Goal: Transaction & Acquisition: Purchase product/service

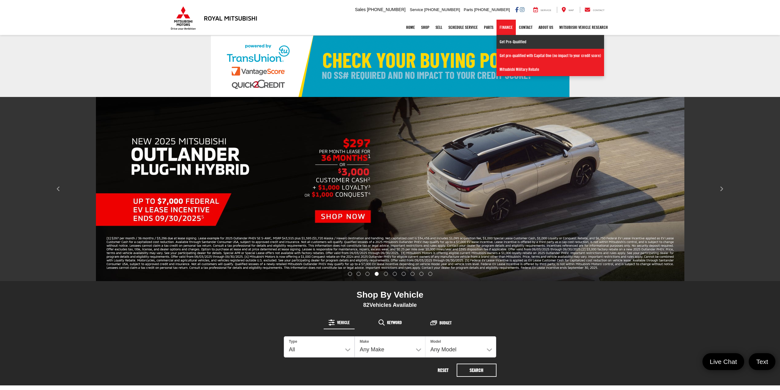
click at [503, 39] on link "Get Pre-Qualified" at bounding box center [551, 42] width 108 height 14
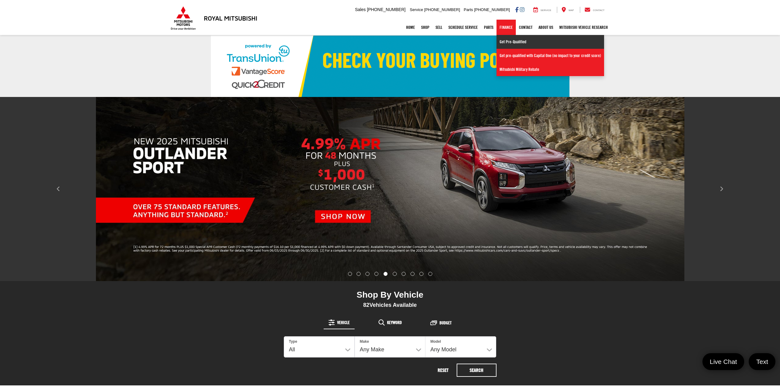
click at [506, 43] on link "Get Pre-Qualified" at bounding box center [551, 42] width 108 height 14
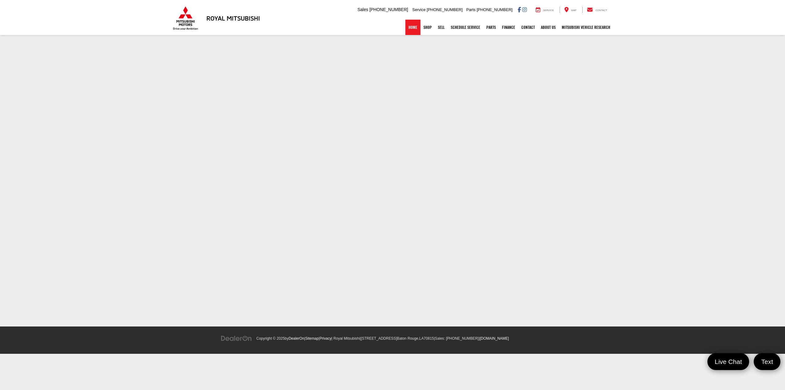
click at [410, 26] on link "Home" at bounding box center [412, 27] width 15 height 15
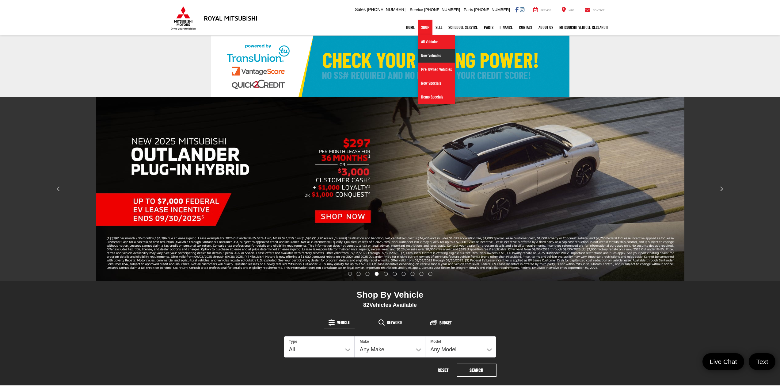
click at [424, 57] on link "New Vehicles" at bounding box center [436, 56] width 37 height 14
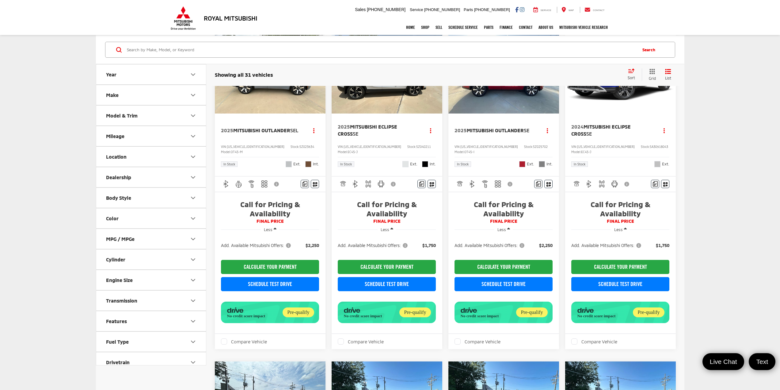
scroll to position [61, 0]
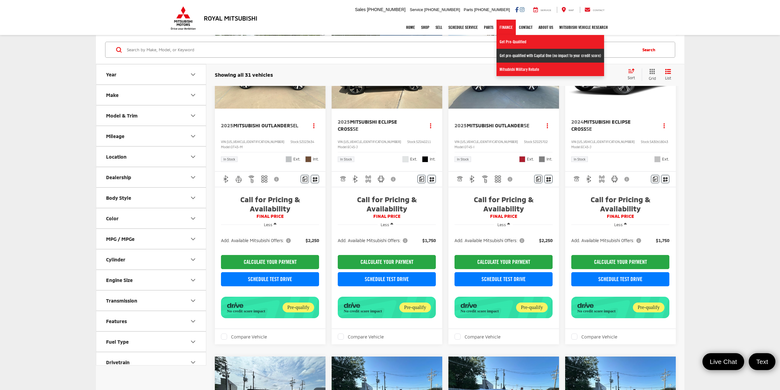
click at [509, 56] on link "Get pre-qualified with Capital One (no impact to your credit score)" at bounding box center [551, 56] width 108 height 14
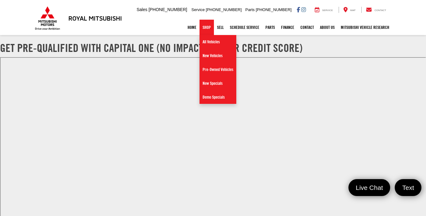
click at [205, 25] on link "Shop" at bounding box center [207, 27] width 14 height 15
click at [203, 23] on link "Shop" at bounding box center [207, 27] width 14 height 15
click at [211, 61] on link "New Vehicles" at bounding box center [218, 56] width 37 height 14
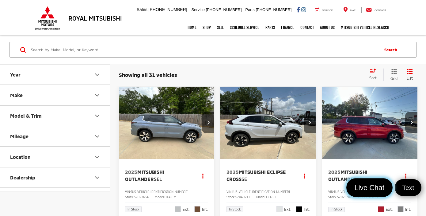
click at [362, 192] on link "Live Chat" at bounding box center [369, 187] width 46 height 19
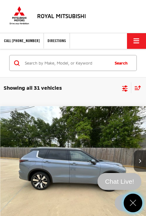
click at [135, 203] on icon "Close" at bounding box center [132, 202] width 9 height 9
